Goal: Task Accomplishment & Management: Use online tool/utility

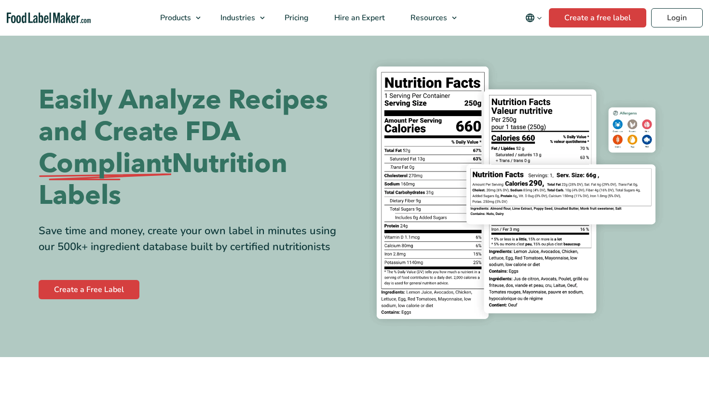
scroll to position [44, 0]
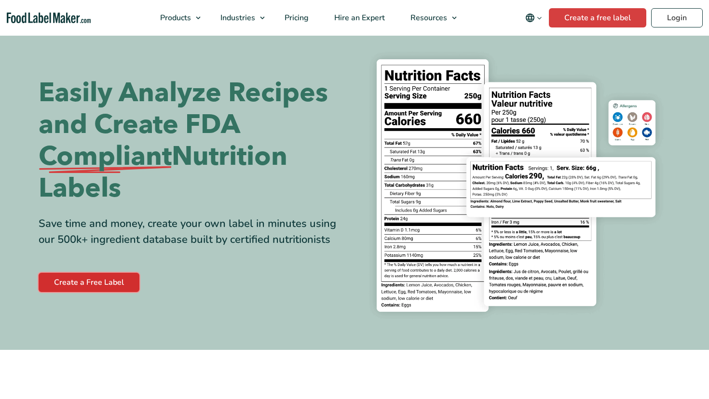
click at [115, 286] on link "Create a Free Label" at bounding box center [89, 282] width 101 height 19
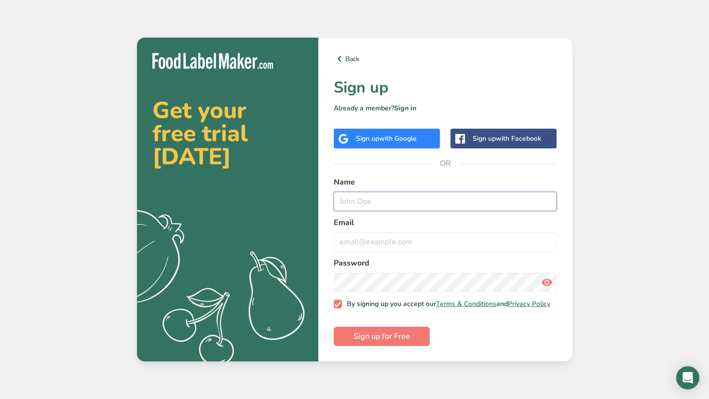
click at [363, 204] on input "text" at bounding box center [445, 201] width 223 height 19
click at [378, 233] on input "email" at bounding box center [445, 242] width 223 height 19
